Goal: Task Accomplishment & Management: Manage account settings

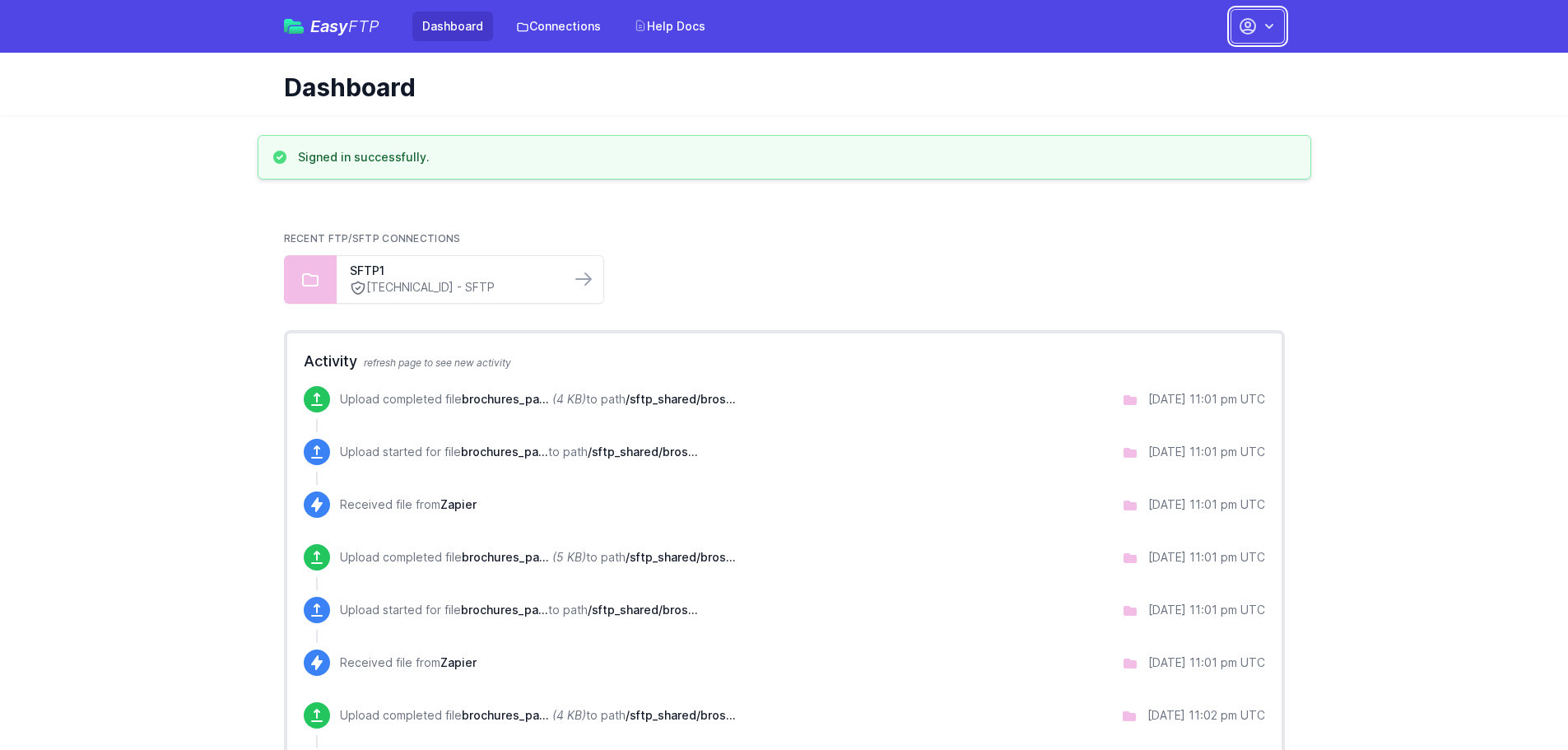
click at [1271, 24] on icon "button" at bounding box center [1269, 27] width 17 height 17
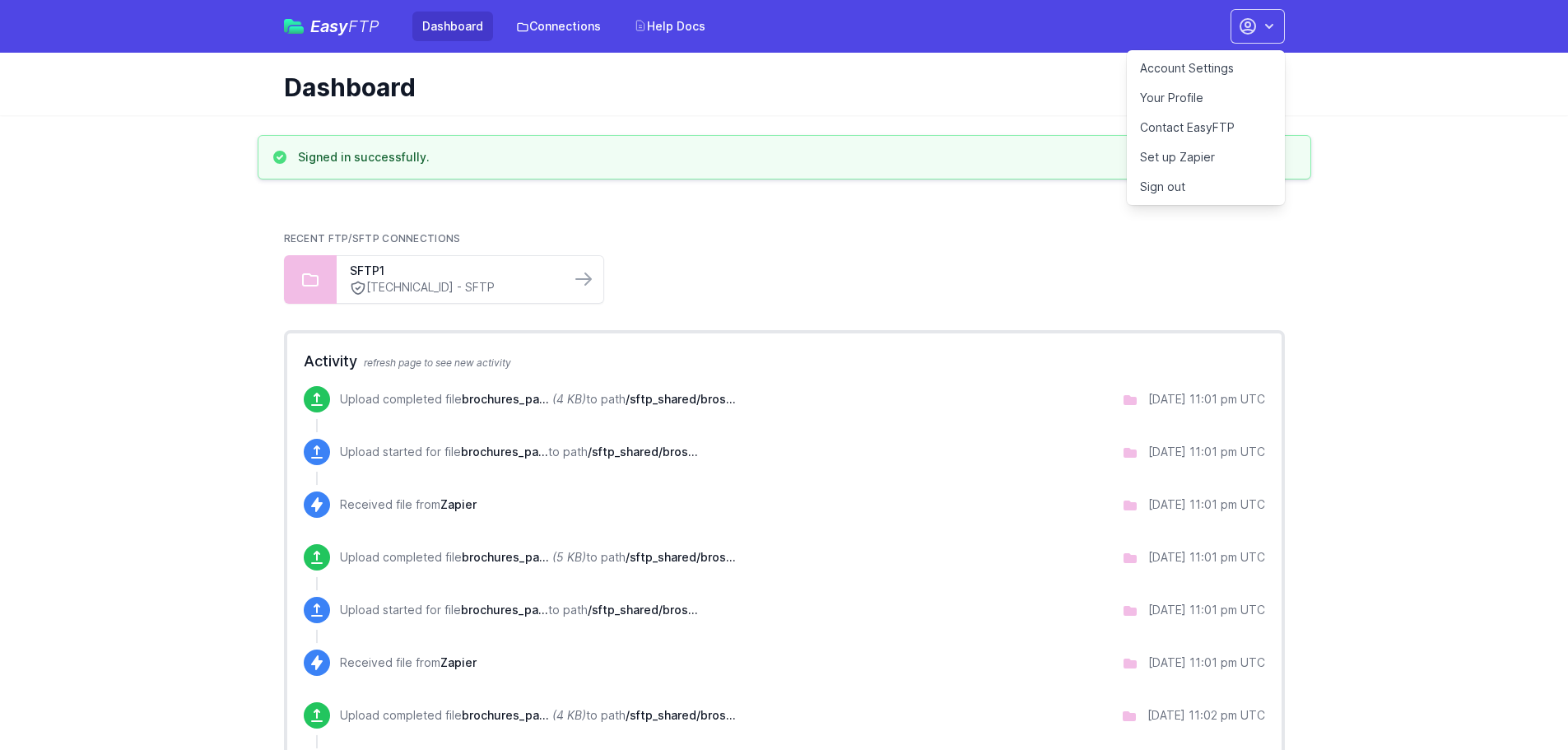
click at [1184, 97] on link "Your Profile" at bounding box center [1206, 98] width 158 height 30
click at [1211, 68] on link "Account Settings" at bounding box center [1206, 68] width 158 height 30
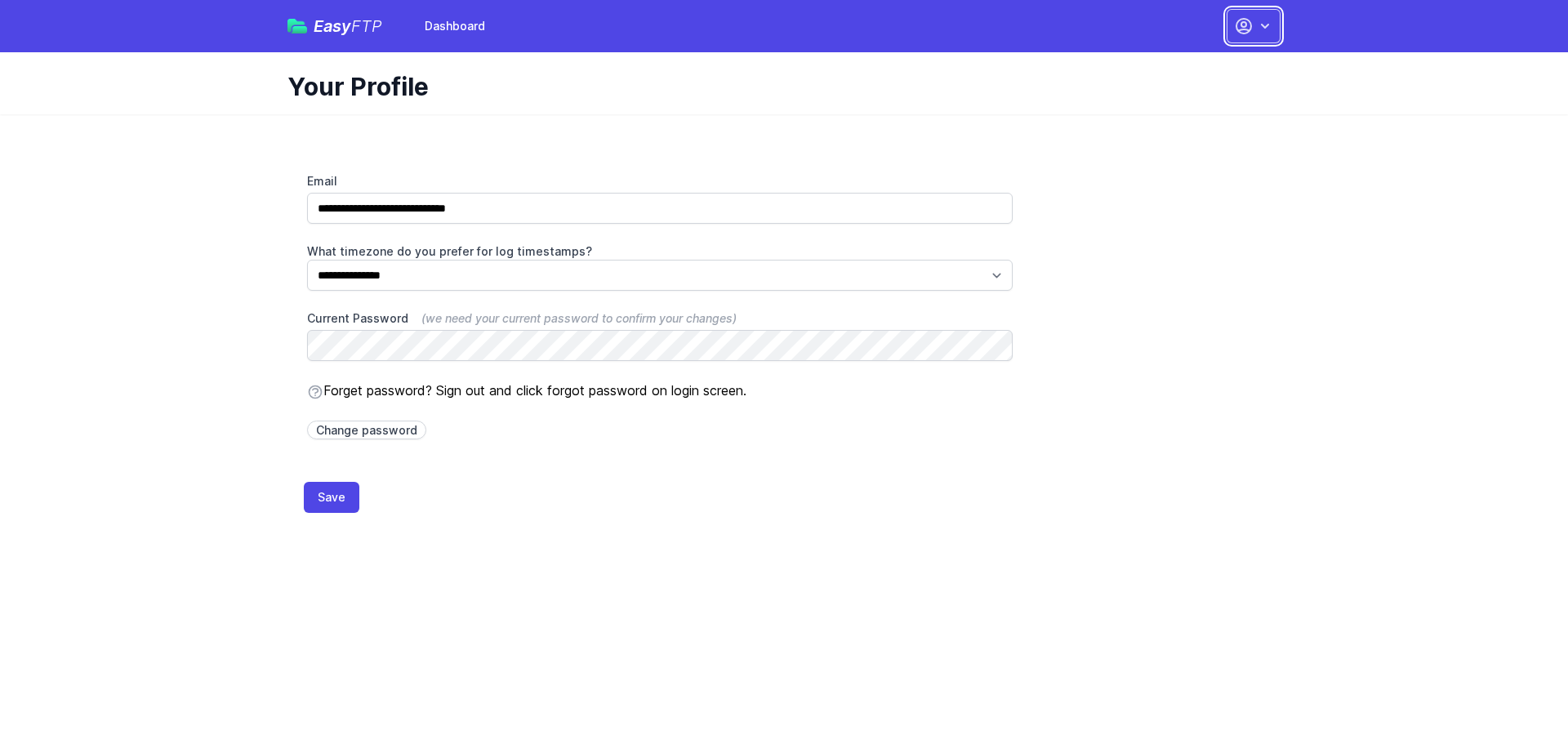
click at [1272, 19] on icon "button" at bounding box center [1265, 26] width 17 height 17
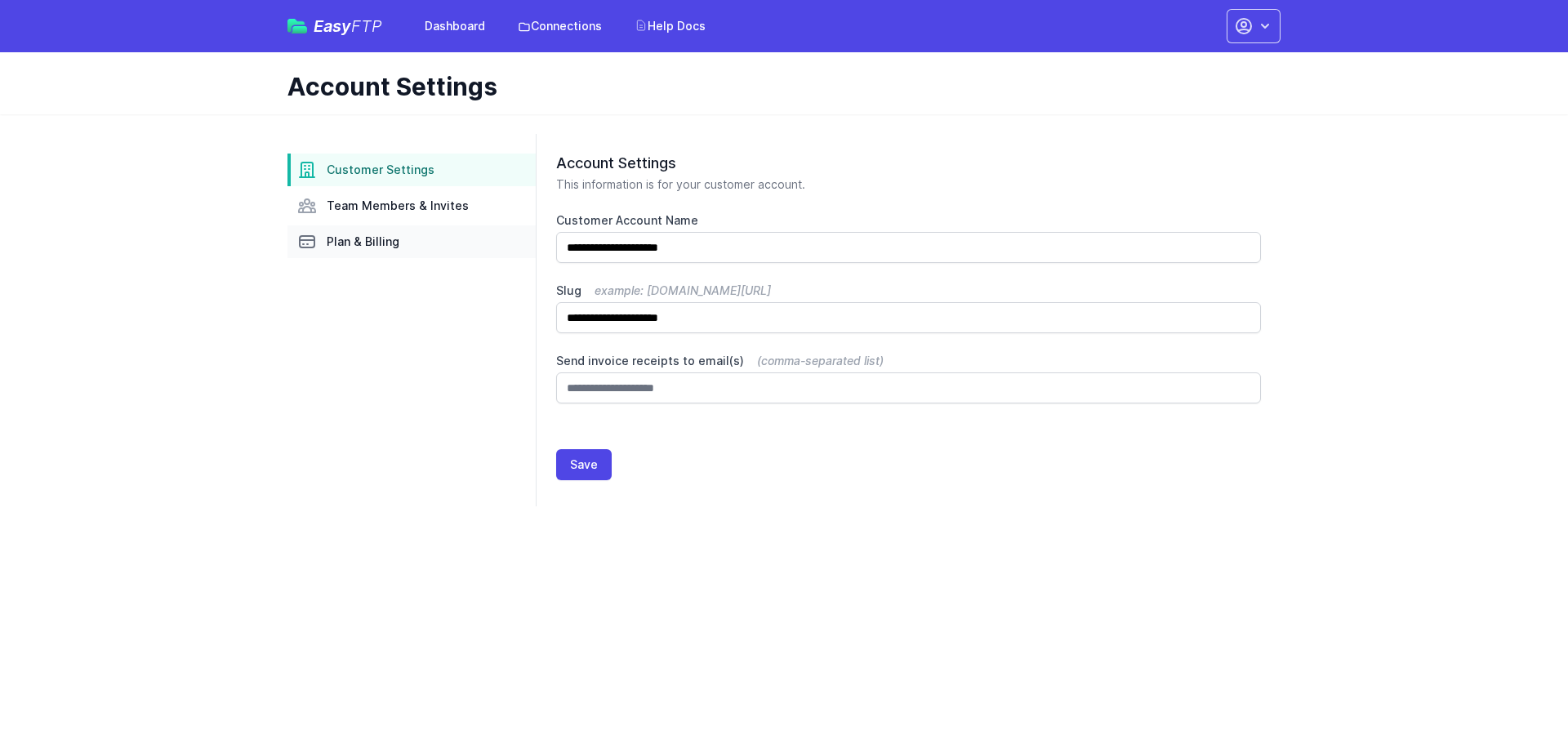
click at [351, 246] on span "Plan & Billing" at bounding box center [363, 241] width 73 height 17
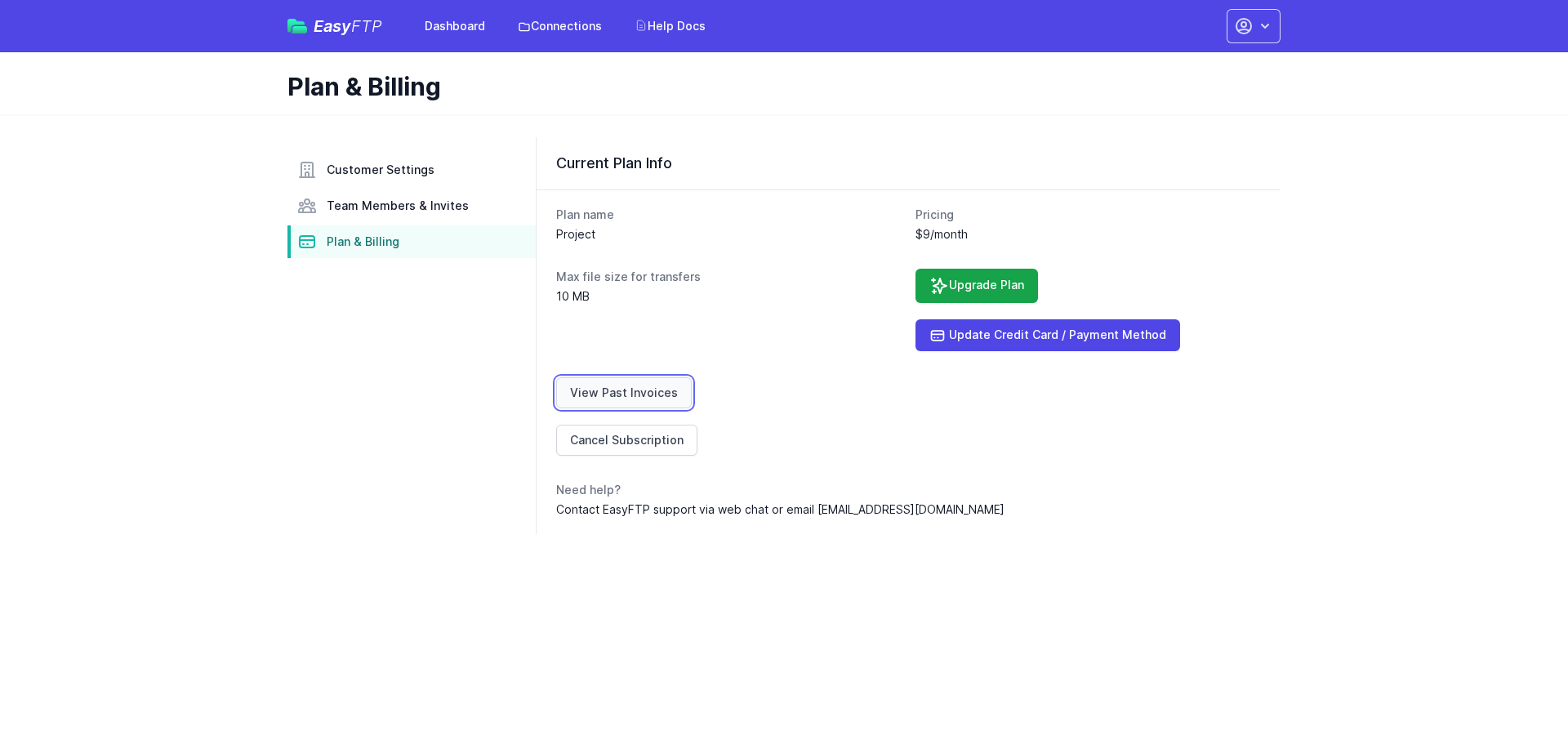
click at [632, 396] on link "View Past Invoices" at bounding box center [624, 393] width 136 height 31
